Goal: Book appointment/travel/reservation

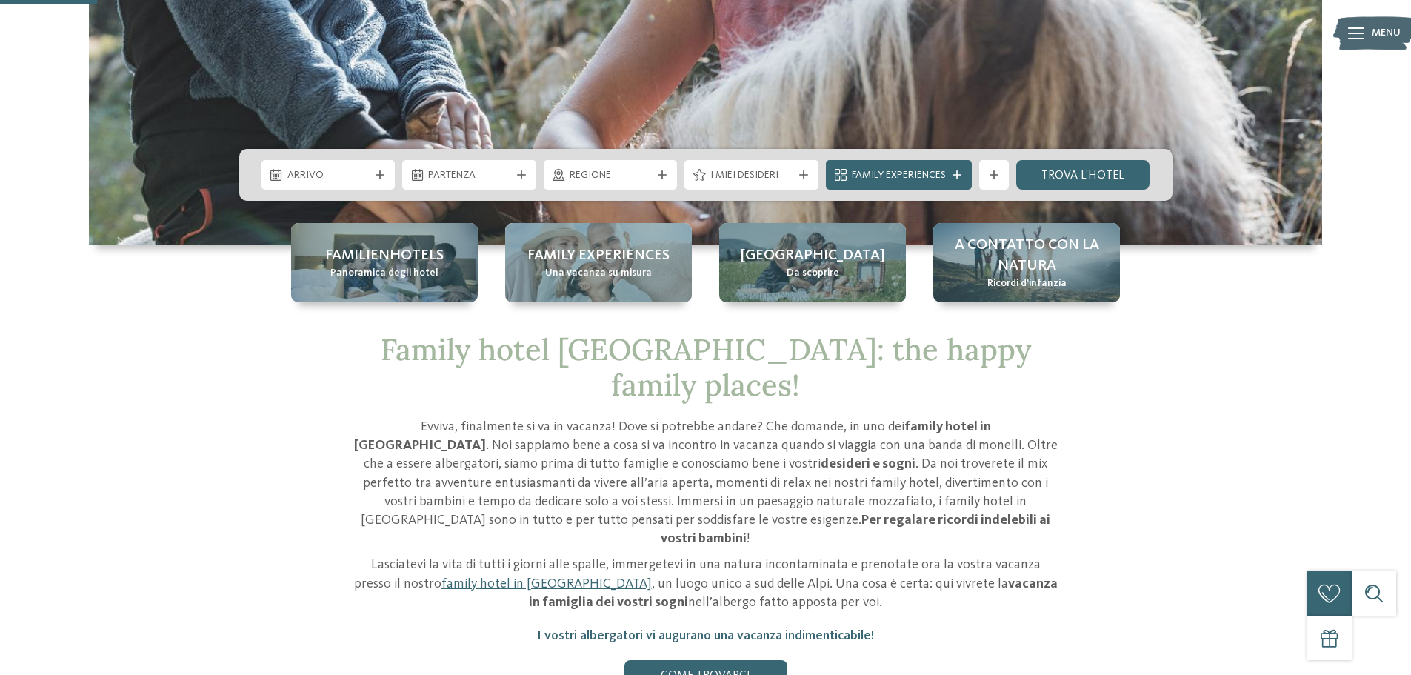
scroll to position [370, 0]
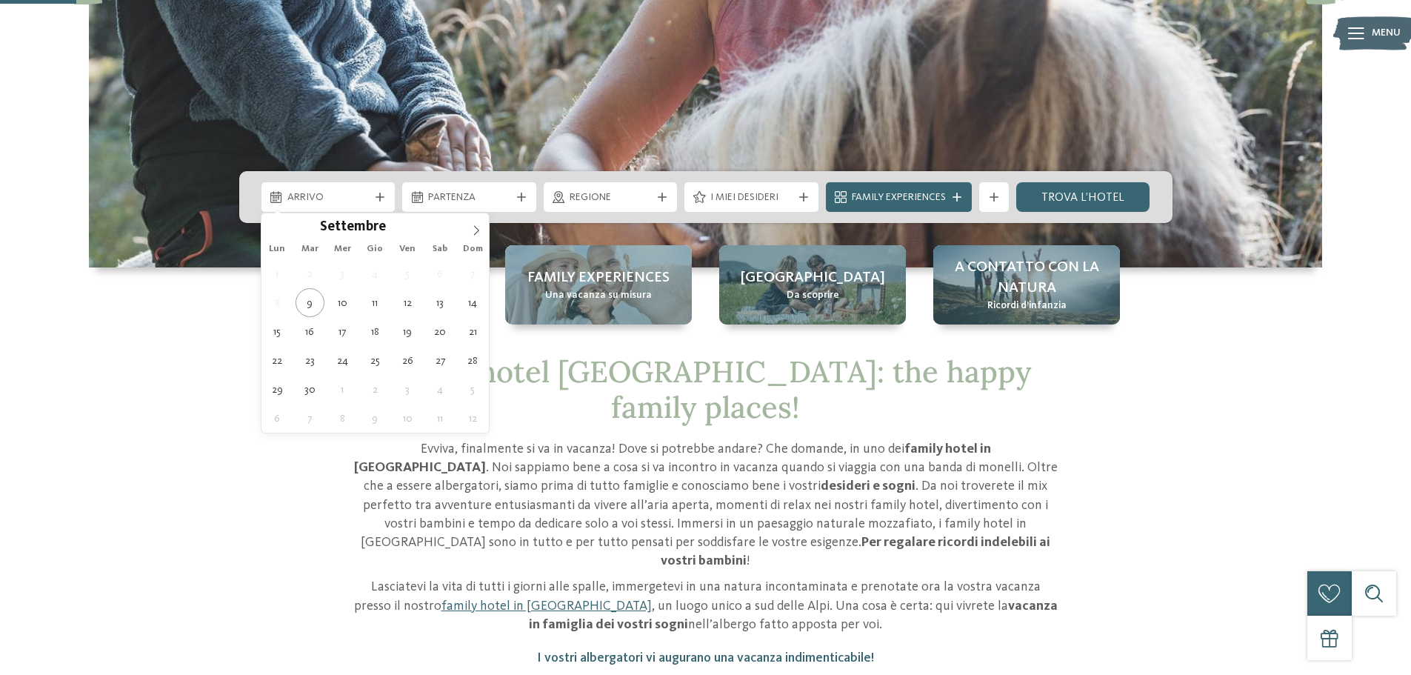
click at [344, 201] on span "Arrivo" at bounding box center [328, 197] width 82 height 15
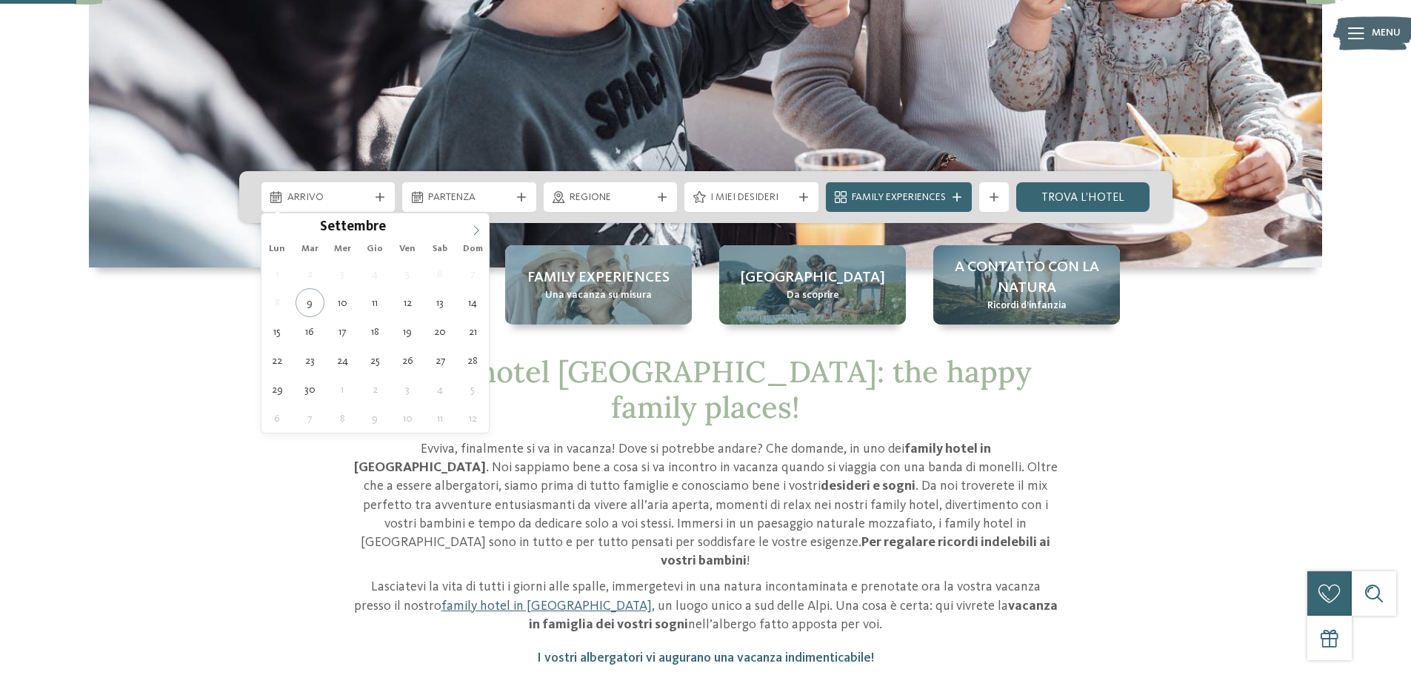
click at [473, 227] on icon at bounding box center [476, 230] width 10 height 10
type div "[DATE]"
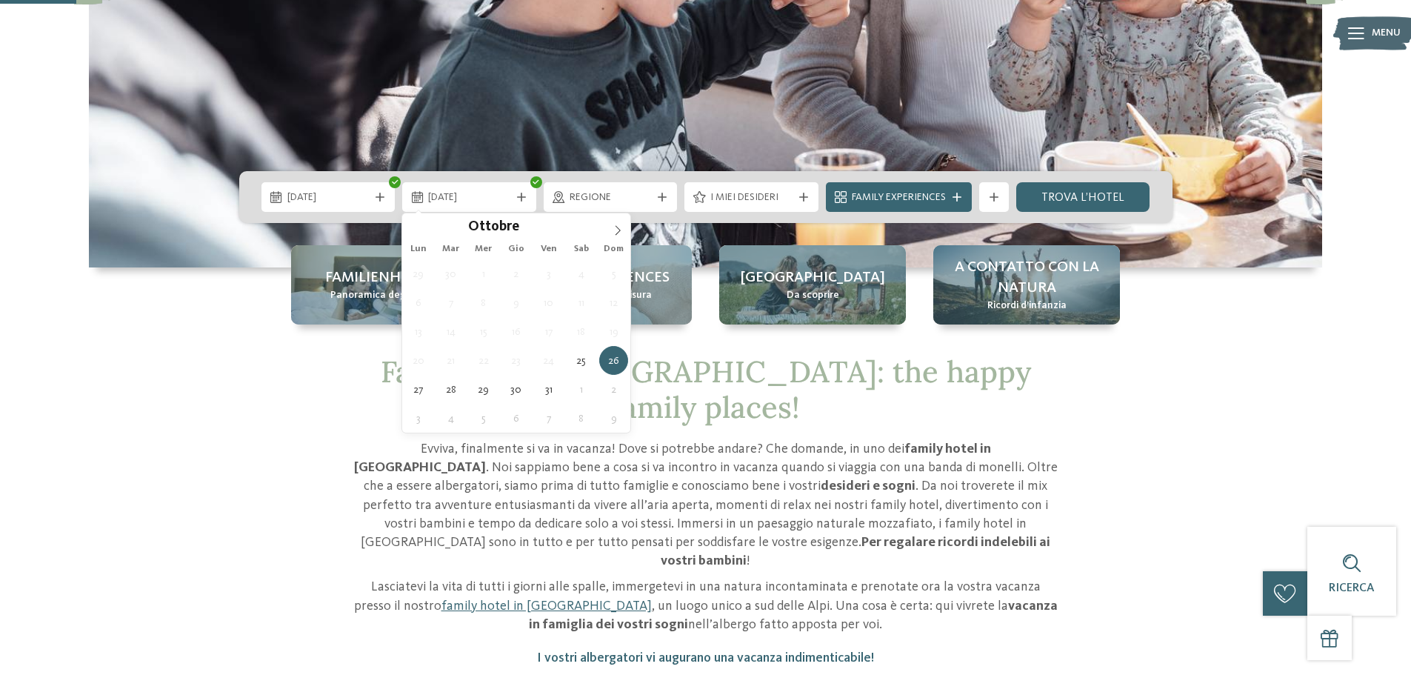
type div "[DATE]"
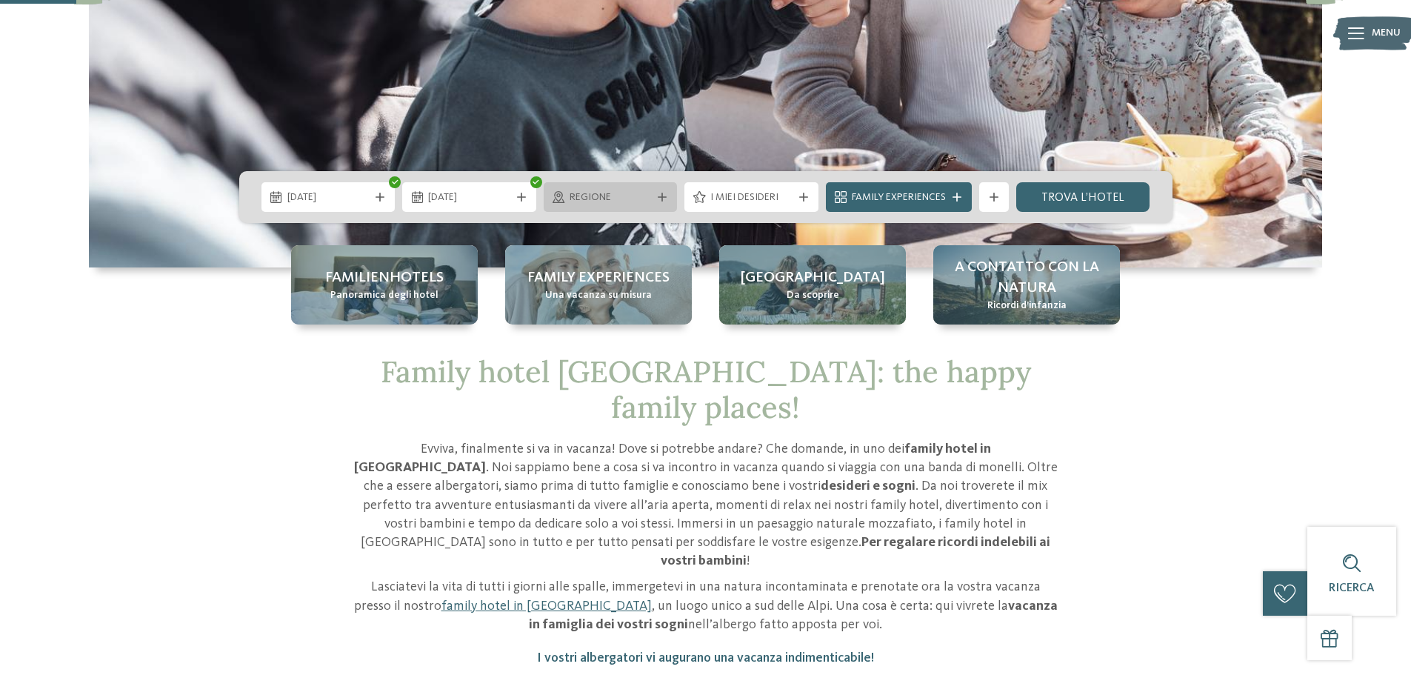
click at [658, 196] on icon at bounding box center [662, 197] width 9 height 9
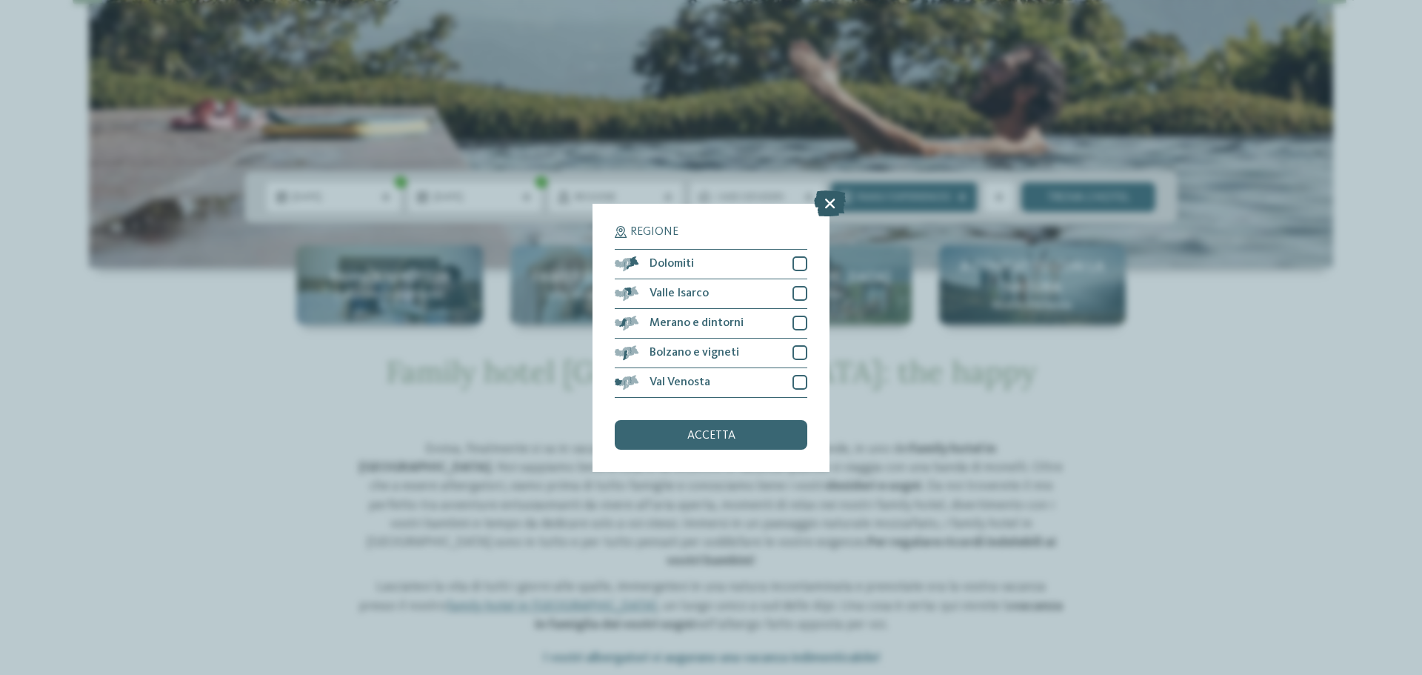
click at [833, 196] on icon at bounding box center [830, 203] width 32 height 26
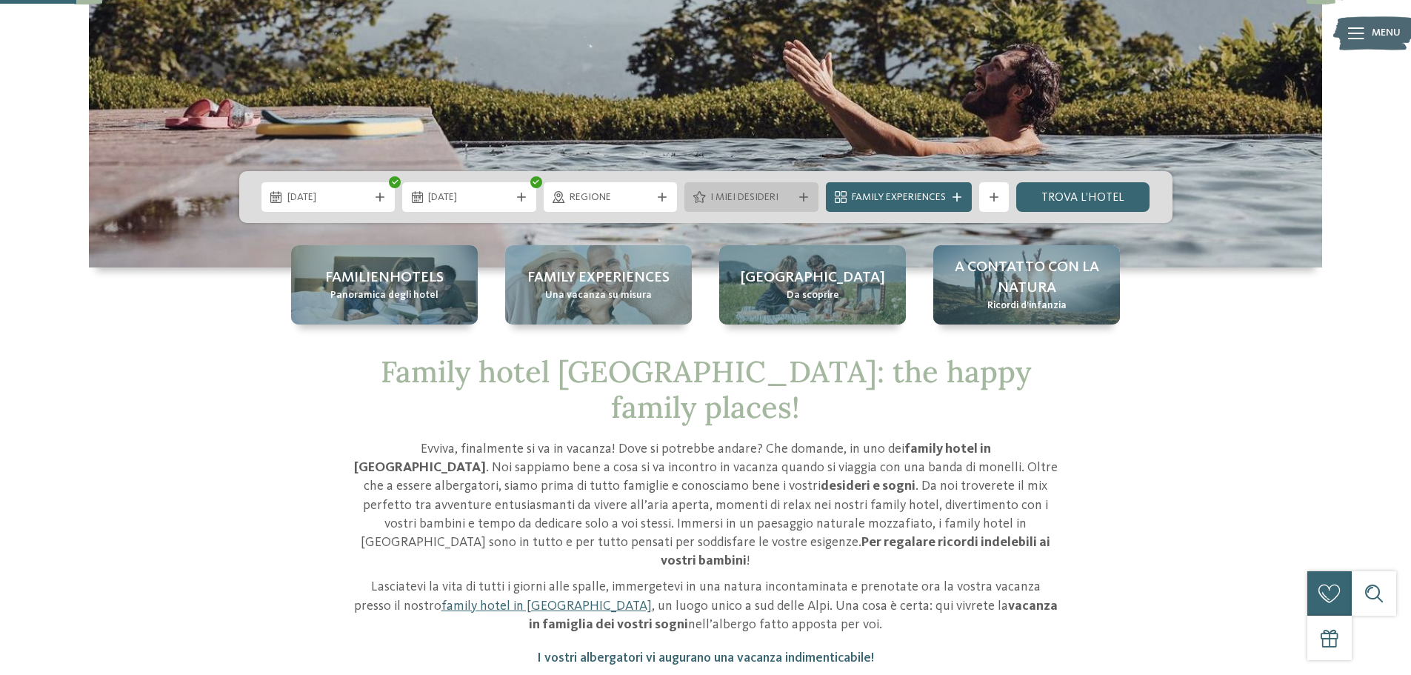
click at [802, 195] on icon at bounding box center [803, 197] width 9 height 9
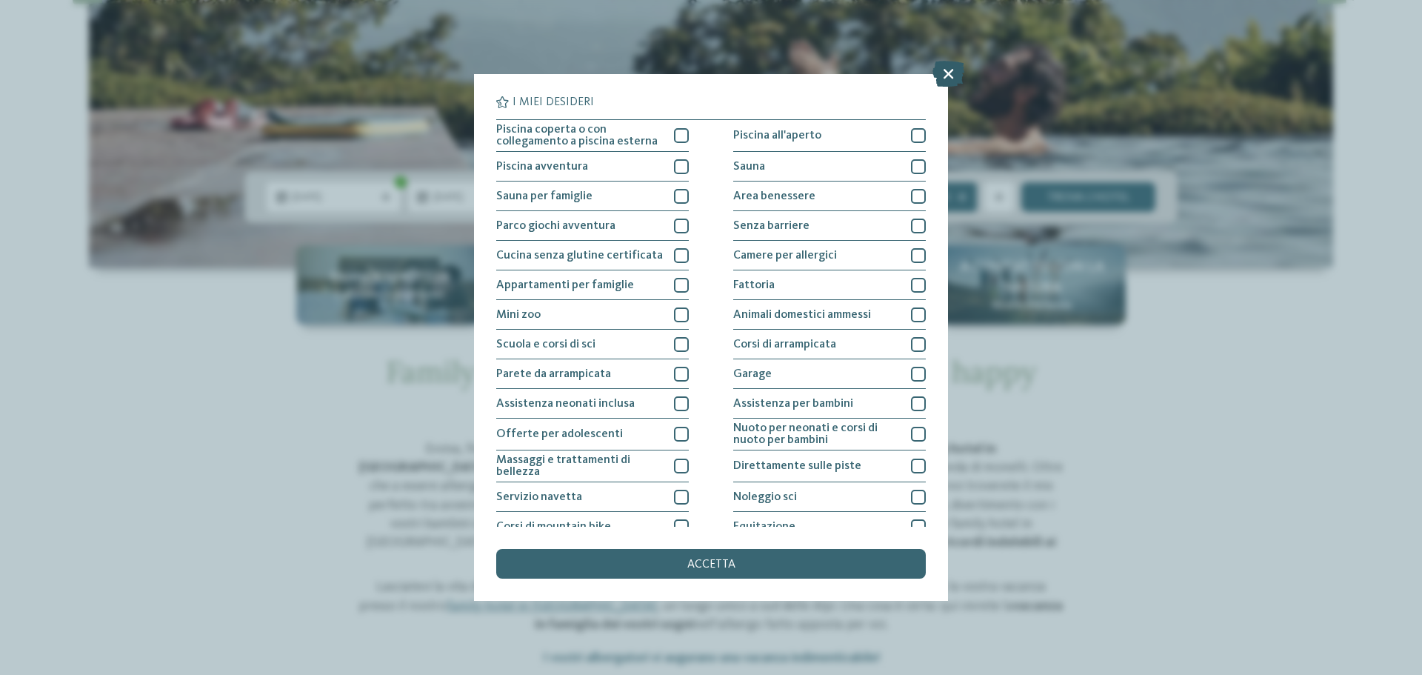
click at [945, 74] on icon at bounding box center [949, 74] width 32 height 26
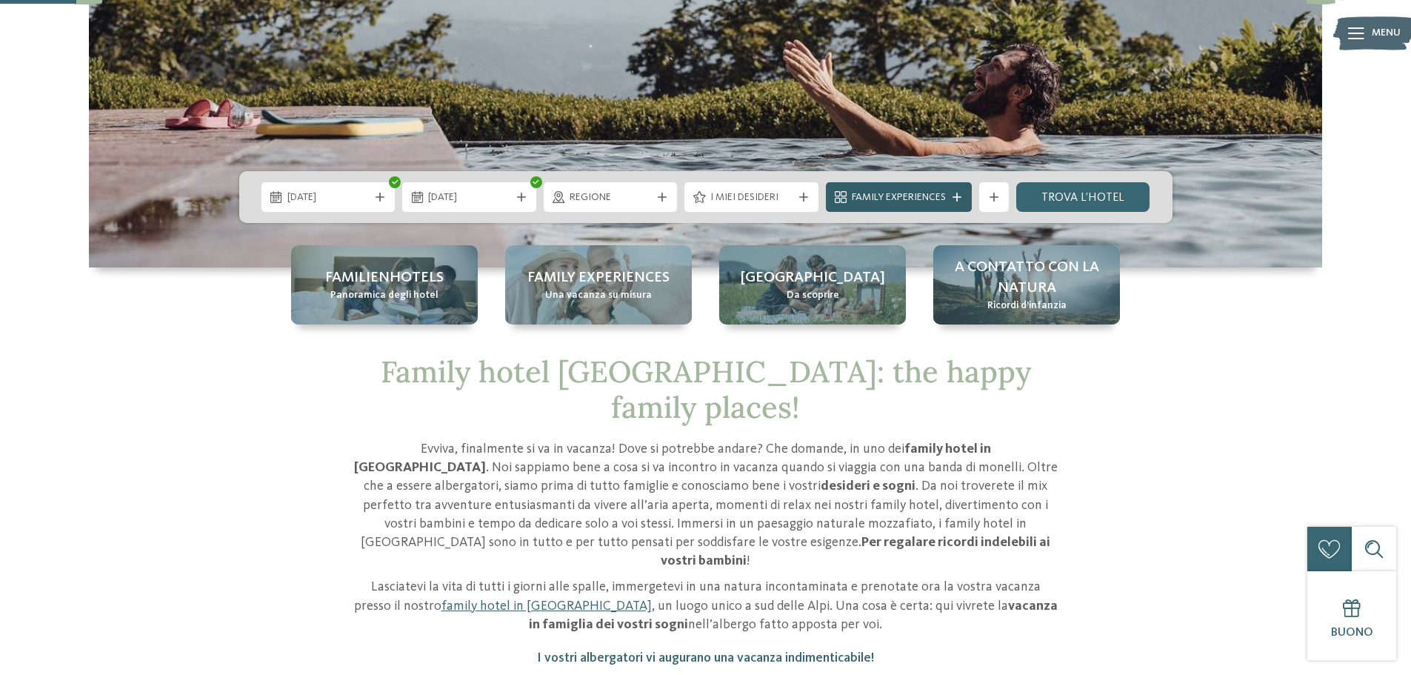
click at [950, 197] on div at bounding box center [957, 197] width 15 height 9
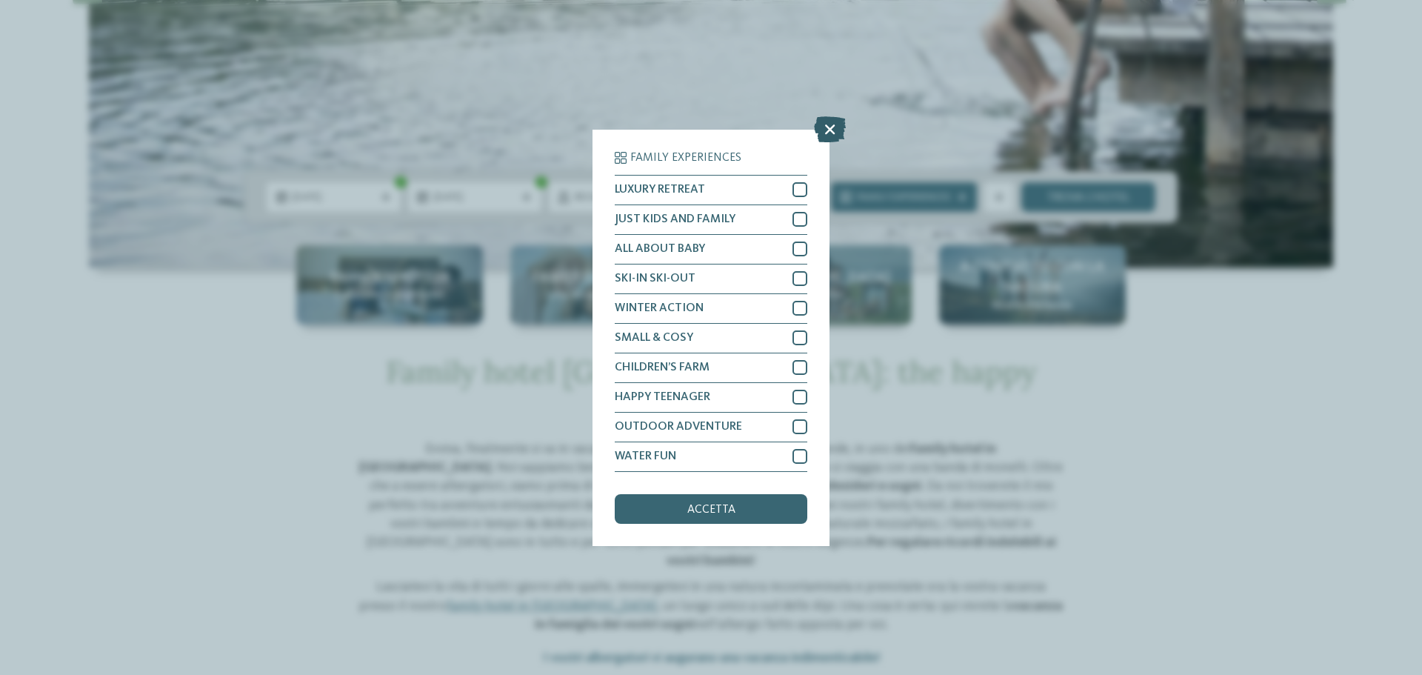
click at [830, 131] on icon at bounding box center [830, 129] width 32 height 26
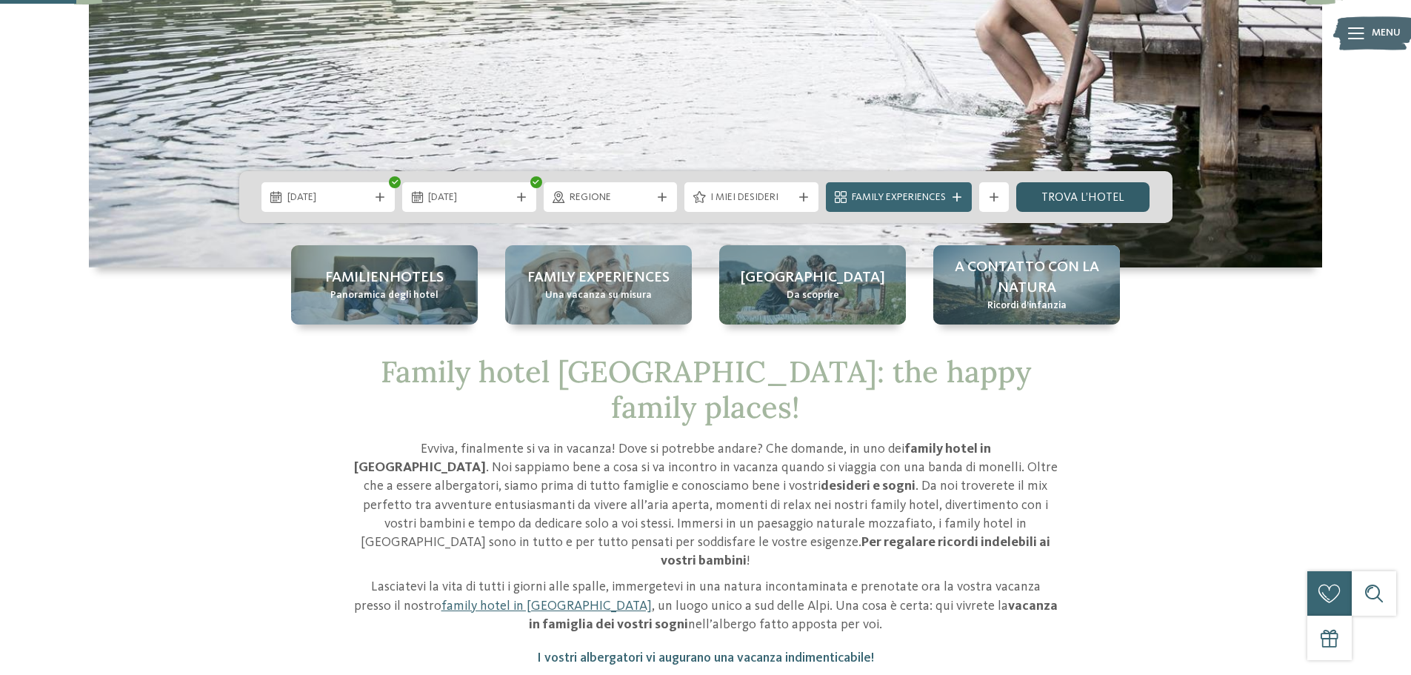
click at [1119, 200] on link "trova l’hotel" at bounding box center [1083, 197] width 134 height 30
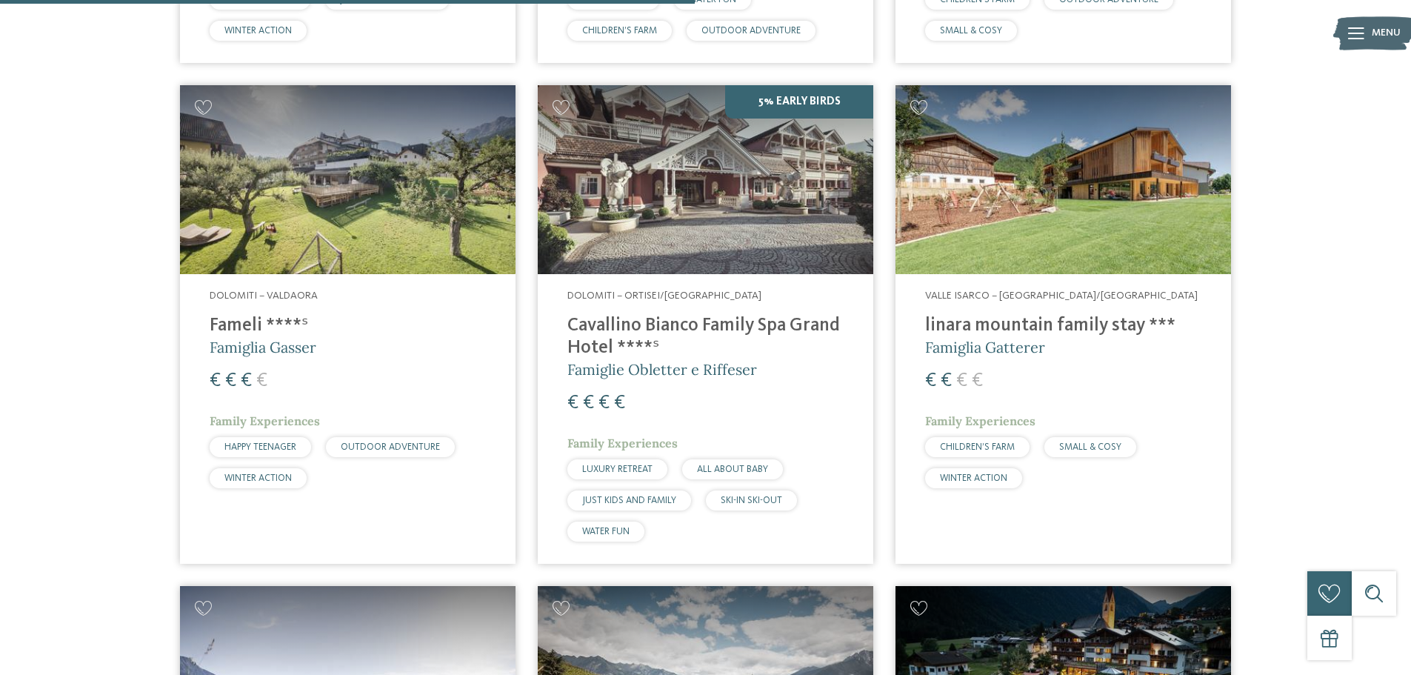
scroll to position [1968, 0]
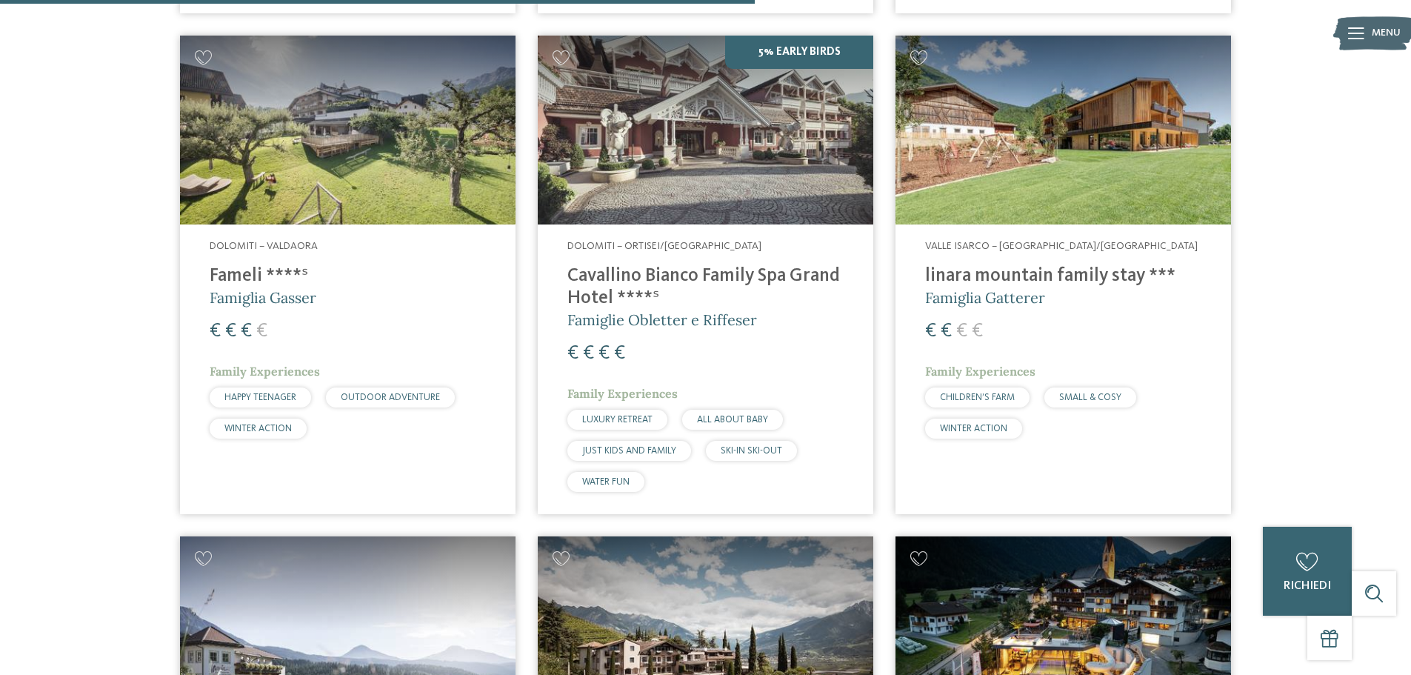
click at [616, 271] on h4 "Cavallino Bianco Family Spa Grand Hotel ****ˢ" at bounding box center [705, 287] width 276 height 44
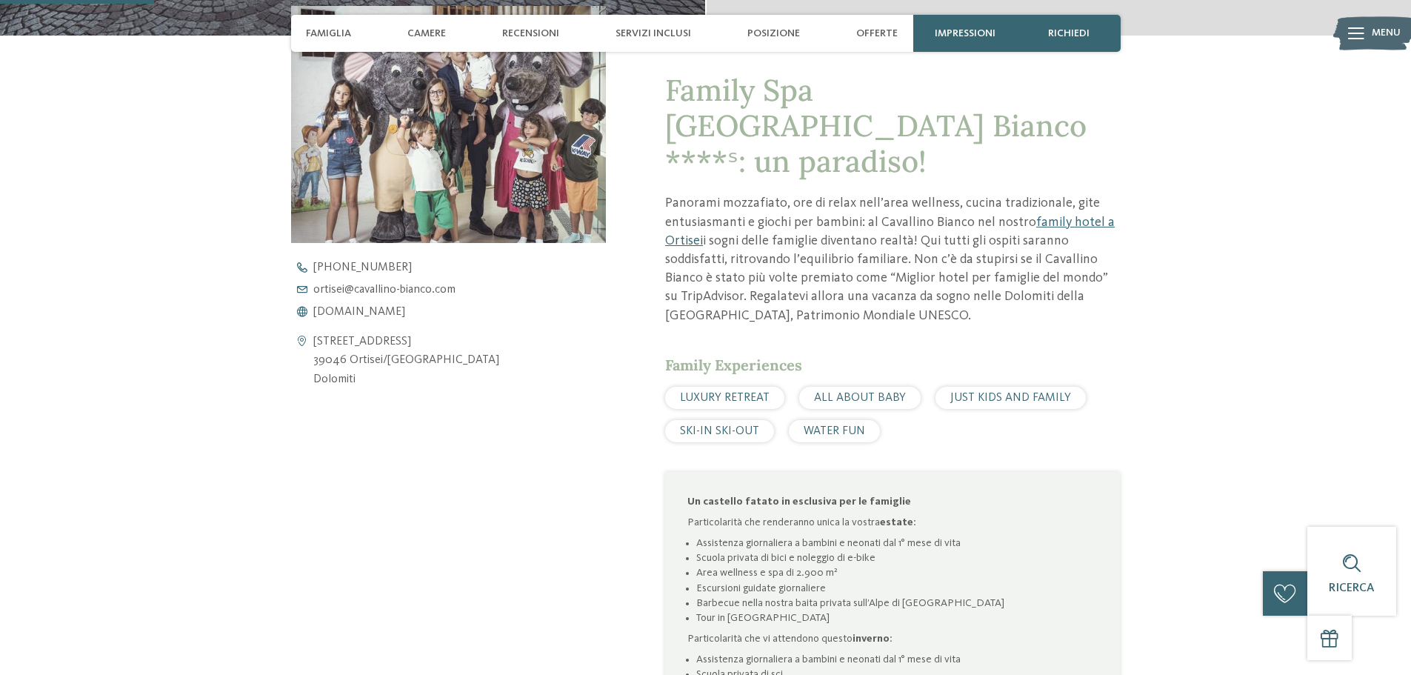
scroll to position [444, 0]
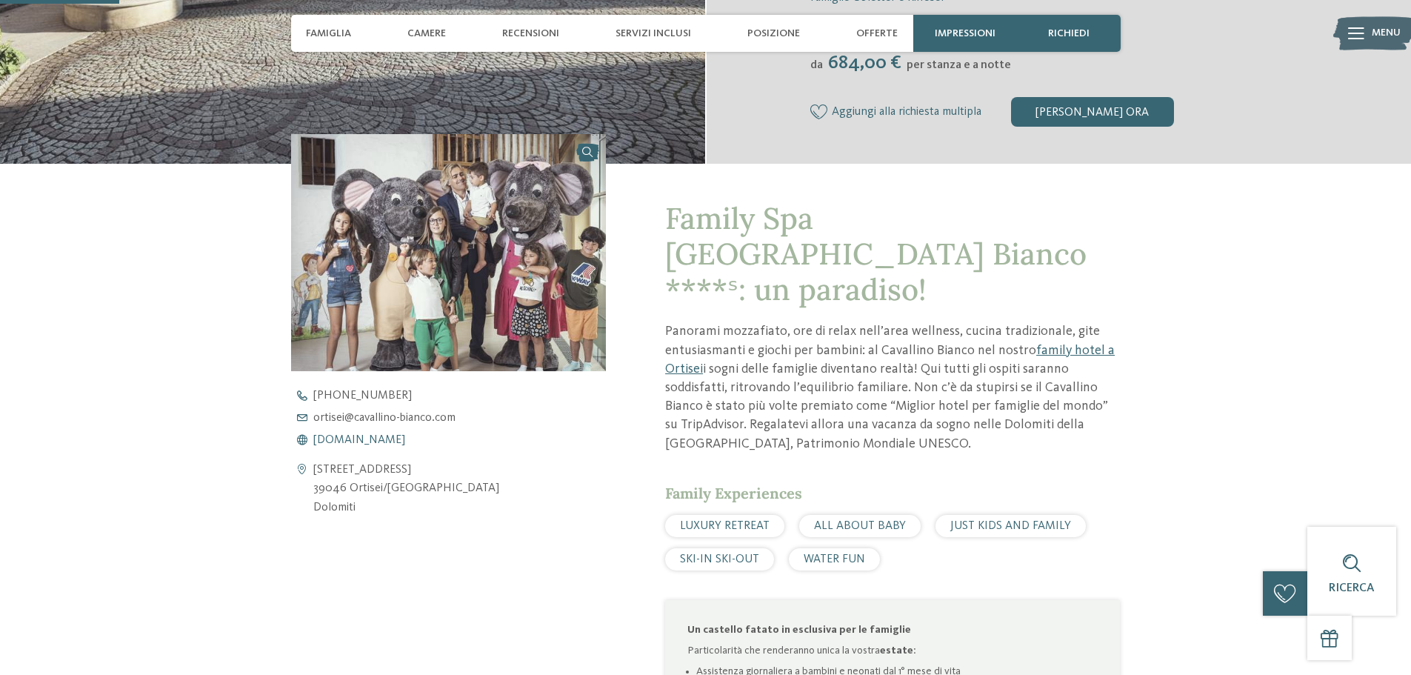
click at [370, 441] on span "www.cavallino-bianco.com" at bounding box center [359, 440] width 92 height 12
